Goal: Transaction & Acquisition: Purchase product/service

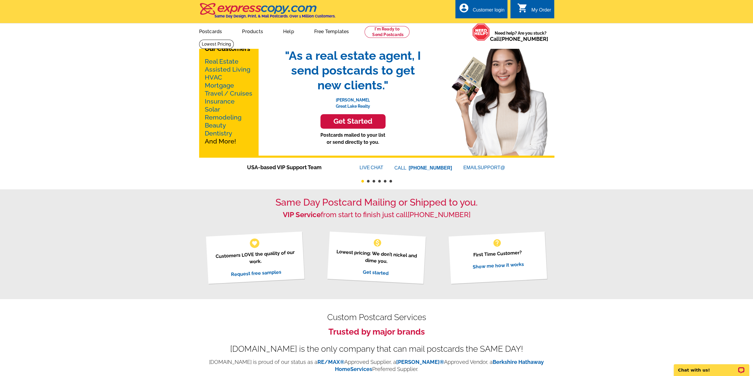
click at [219, 87] on link "Mortgage" at bounding box center [219, 85] width 29 height 7
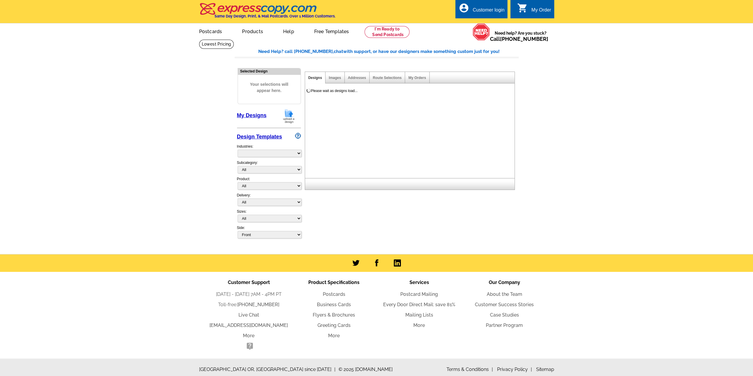
select select "774"
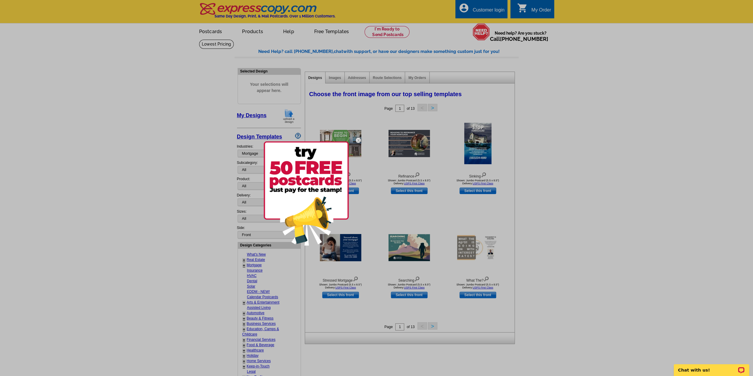
click at [214, 33] on div at bounding box center [376, 188] width 753 height 376
click at [356, 138] on img at bounding box center [358, 140] width 17 height 17
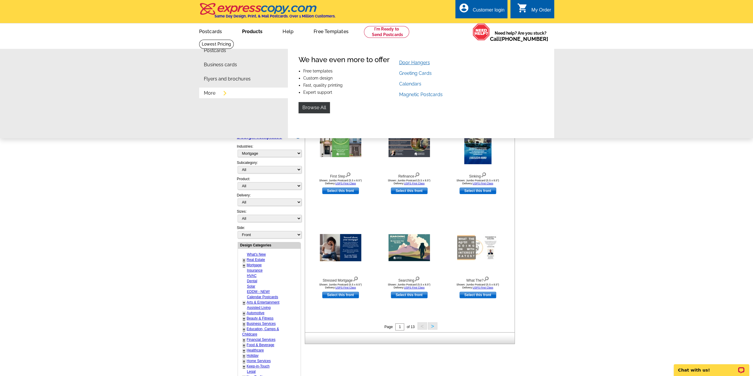
click at [418, 62] on link "Door Hangers" at bounding box center [414, 63] width 31 height 6
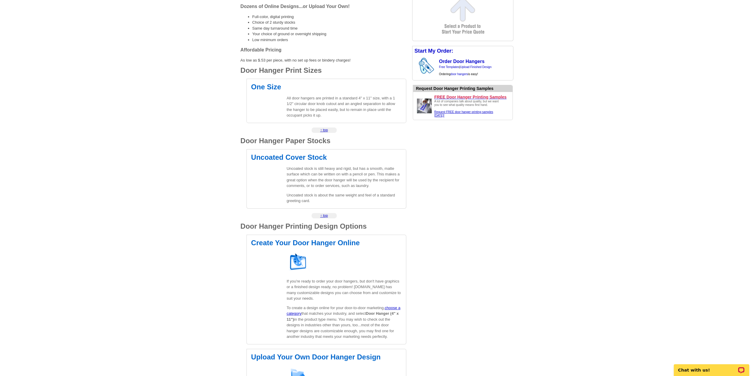
scroll to position [296, 0]
